Goal: Information Seeking & Learning: Compare options

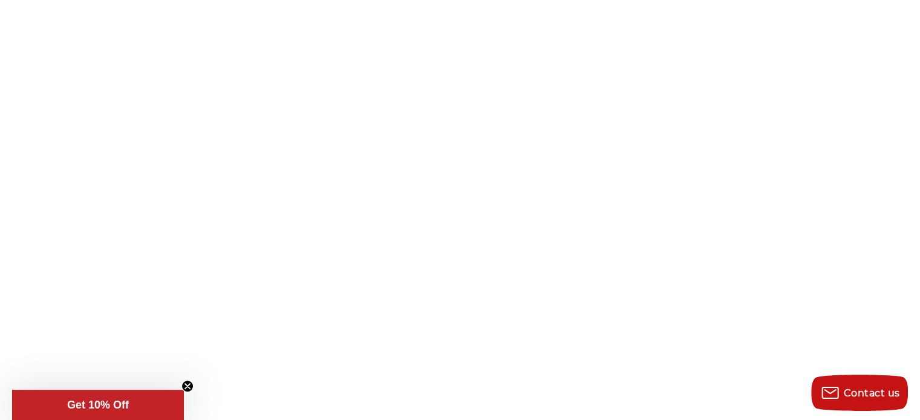
type input "*********"
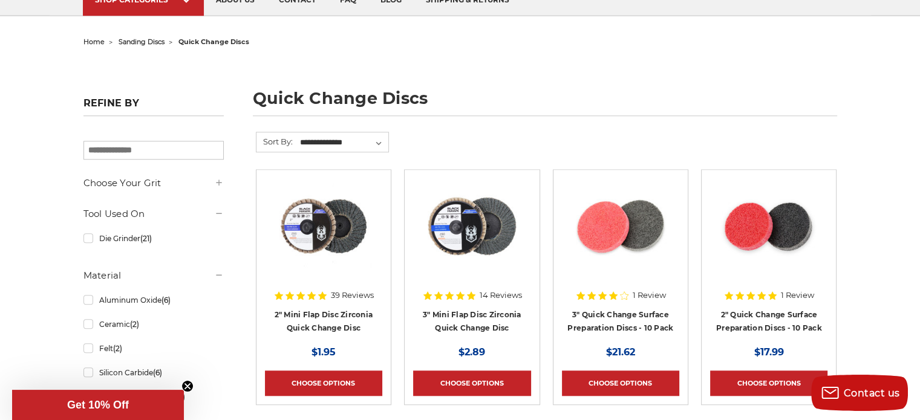
scroll to position [1028, 0]
